Goal: Information Seeking & Learning: Check status

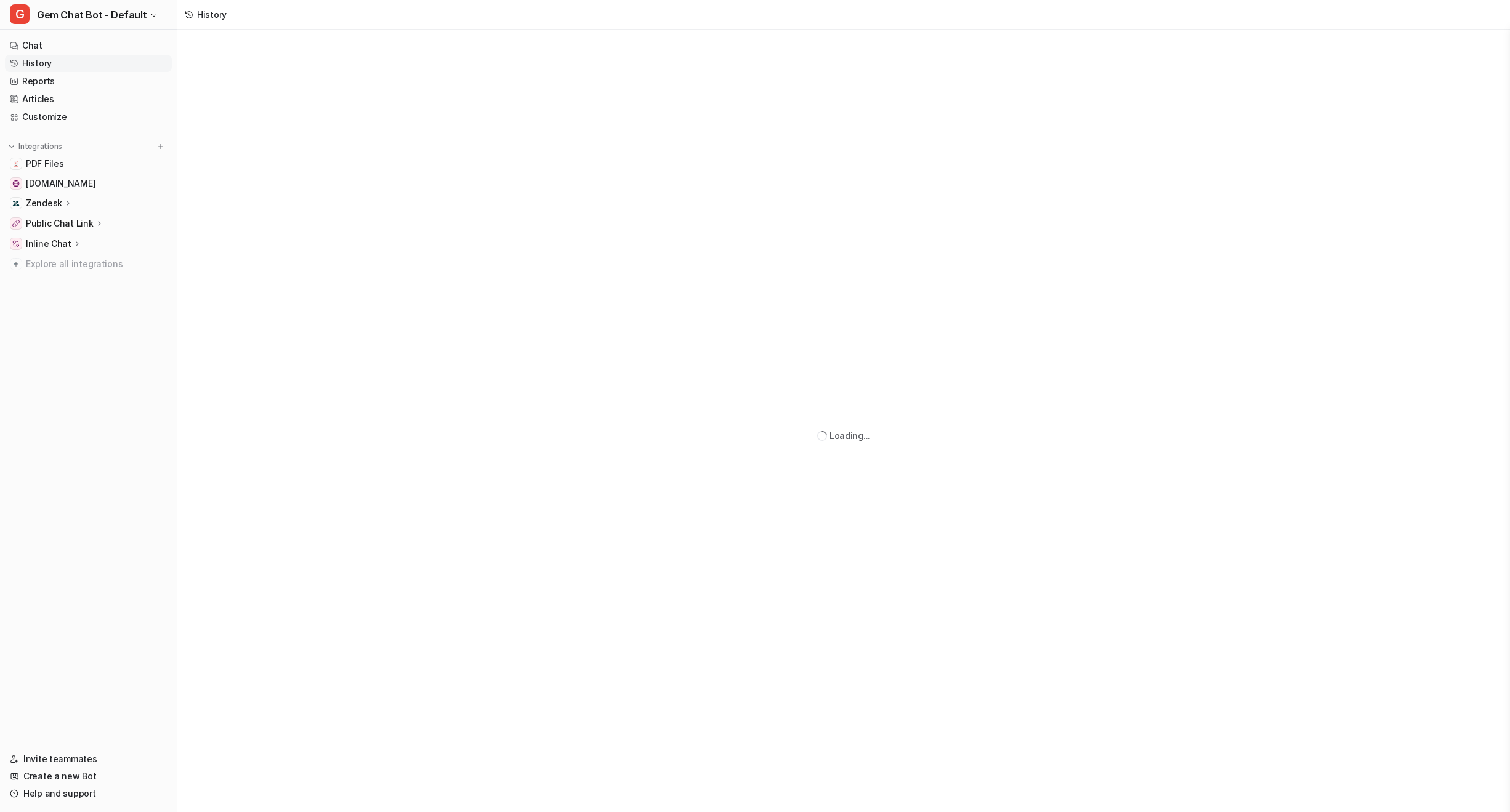
click at [95, 58] on link "History" at bounding box center [89, 63] width 167 height 17
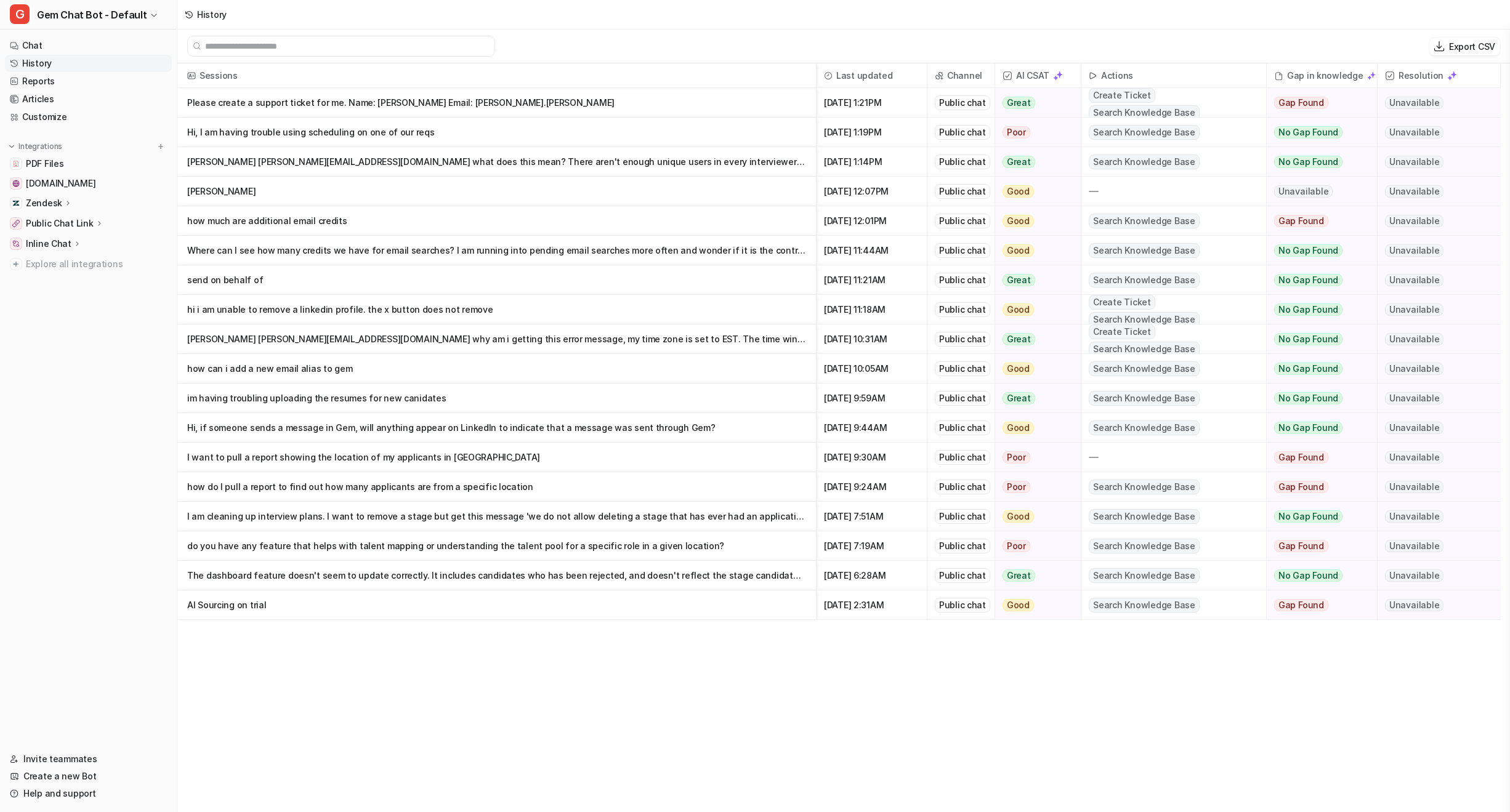
click at [571, 104] on p "Please create a support ticket for me. Name: [PERSON_NAME] Email: [PERSON_NAME]…" at bounding box center [497, 102] width 619 height 29
